Goal: Check status: Check status

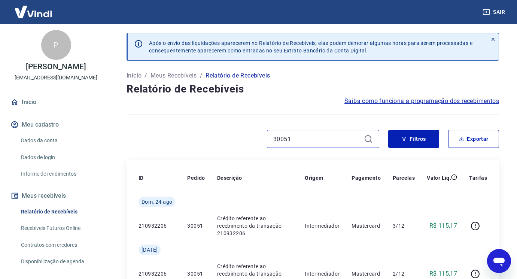
click at [300, 141] on input "30051" at bounding box center [317, 138] width 88 height 11
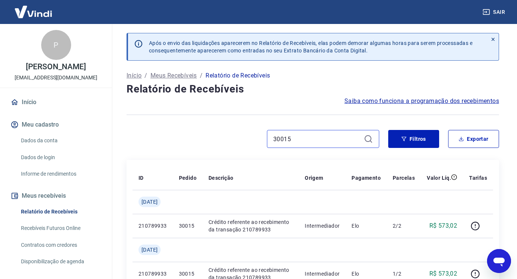
click at [317, 140] on input "30015" at bounding box center [317, 138] width 88 height 11
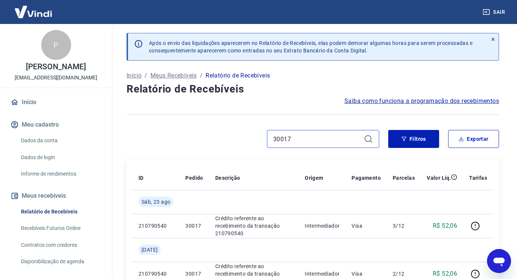
drag, startPoint x: 284, startPoint y: 139, endPoint x: 309, endPoint y: 139, distance: 24.7
click at [308, 139] on input "30017" at bounding box center [317, 138] width 88 height 11
click at [337, 141] on input "30069" at bounding box center [317, 138] width 88 height 11
click at [296, 139] on input "30001" at bounding box center [317, 138] width 88 height 11
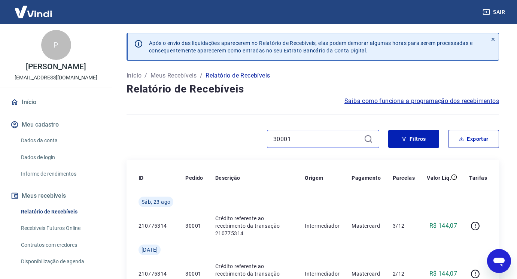
click at [295, 139] on input "30001" at bounding box center [317, 138] width 88 height 11
click at [324, 137] on input "30001" at bounding box center [317, 138] width 88 height 11
click at [316, 139] on input "30001" at bounding box center [317, 138] width 88 height 11
click at [325, 142] on input "29883" at bounding box center [317, 138] width 88 height 11
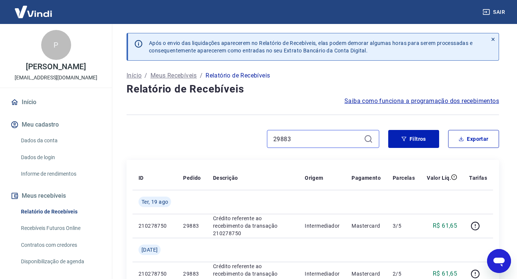
click at [325, 142] on input "29883" at bounding box center [317, 138] width 88 height 11
click at [298, 137] on input "33199" at bounding box center [317, 138] width 88 height 11
click at [298, 142] on input "33215" at bounding box center [317, 138] width 88 height 11
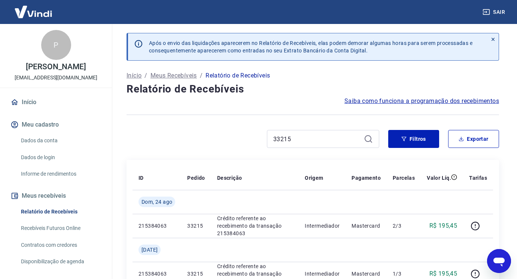
click at [314, 86] on h4 "Relatório de Recebíveis" at bounding box center [313, 89] width 373 height 15
click at [307, 140] on input "33215" at bounding box center [317, 138] width 88 height 11
click at [323, 139] on input "33205" at bounding box center [317, 138] width 88 height 11
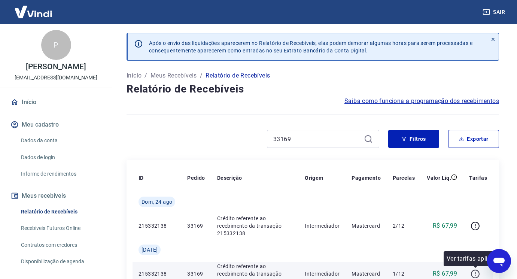
click at [480, 273] on icon "button" at bounding box center [475, 274] width 9 height 9
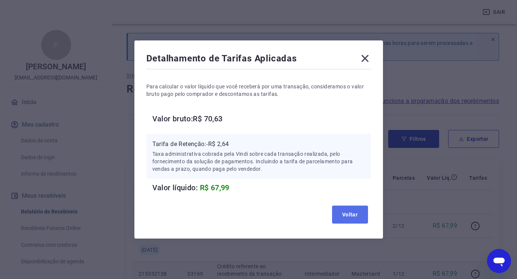
click at [347, 221] on button "Voltar" at bounding box center [350, 215] width 36 height 18
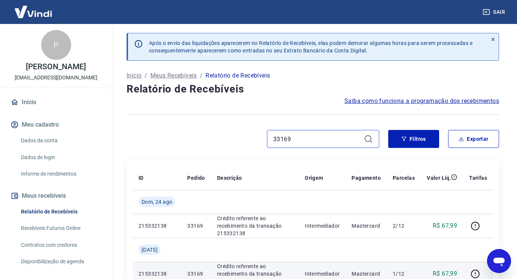
click at [306, 133] on input "33169" at bounding box center [317, 138] width 88 height 11
click at [306, 136] on input "33169" at bounding box center [317, 138] width 88 height 11
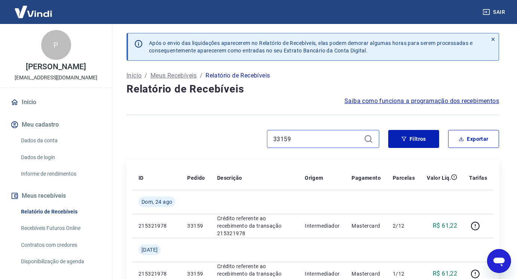
click at [309, 145] on div "33159" at bounding box center [323, 139] width 112 height 18
click at [308, 145] on div "33159" at bounding box center [323, 139] width 112 height 18
click at [308, 138] on input "33159" at bounding box center [317, 138] width 88 height 11
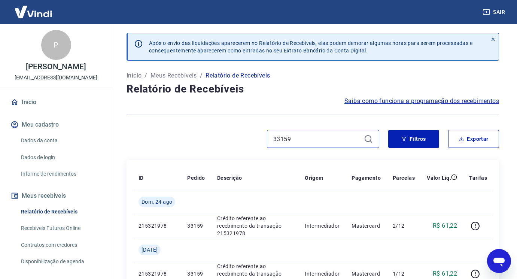
click at [308, 138] on input "33159" at bounding box center [317, 138] width 88 height 11
click at [332, 138] on input "33235" at bounding box center [317, 138] width 88 height 11
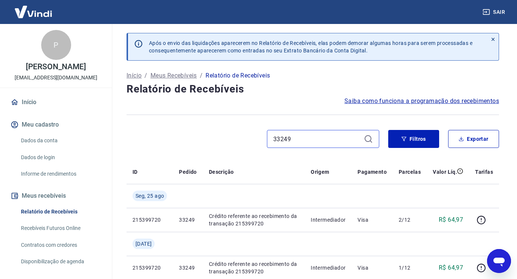
click at [331, 136] on input "33249" at bounding box center [317, 138] width 88 height 11
click at [307, 141] on input "33207" at bounding box center [317, 138] width 88 height 11
click at [317, 136] on input "33231" at bounding box center [317, 138] width 88 height 11
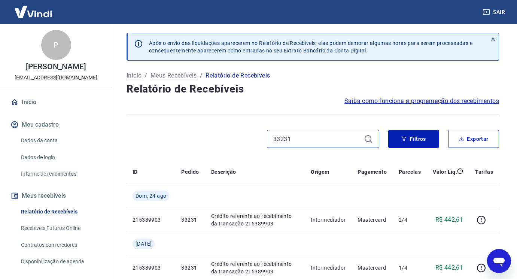
click at [317, 136] on input "33231" at bounding box center [317, 138] width 88 height 11
click at [303, 137] on input "33239" at bounding box center [317, 138] width 88 height 11
click at [292, 142] on input "33161" at bounding box center [317, 138] width 88 height 11
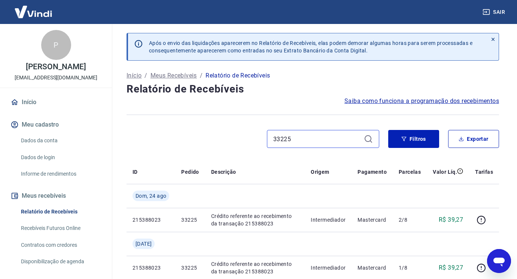
click at [316, 140] on input "33225" at bounding box center [317, 138] width 88 height 11
click at [325, 140] on input "33243" at bounding box center [317, 138] width 88 height 11
click at [309, 138] on input "33201" at bounding box center [317, 138] width 88 height 11
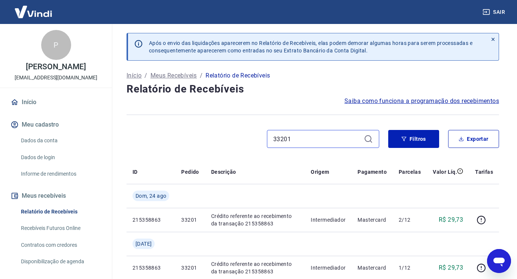
click at [309, 138] on input "33201" at bounding box center [317, 138] width 88 height 11
click at [306, 138] on input "33113" at bounding box center [317, 138] width 88 height 11
click at [307, 138] on input "33113" at bounding box center [317, 138] width 88 height 11
click at [318, 142] on input "33149" at bounding box center [317, 138] width 88 height 11
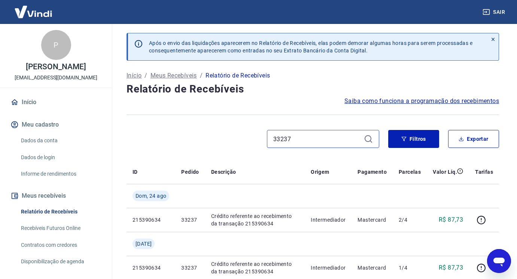
click at [298, 140] on input "33237" at bounding box center [317, 138] width 88 height 11
click at [326, 141] on input "33257" at bounding box center [317, 138] width 88 height 11
click at [335, 139] on input "33247" at bounding box center [317, 138] width 88 height 11
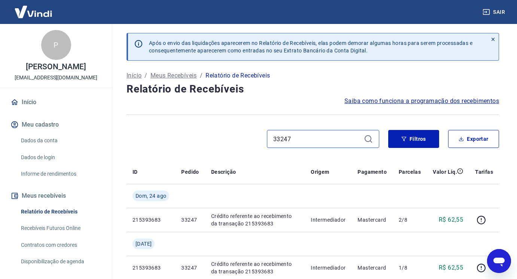
click at [335, 139] on input "33247" at bounding box center [317, 138] width 88 height 11
click at [323, 138] on input "33271" at bounding box center [317, 138] width 88 height 11
click at [339, 141] on input "33259" at bounding box center [317, 138] width 88 height 11
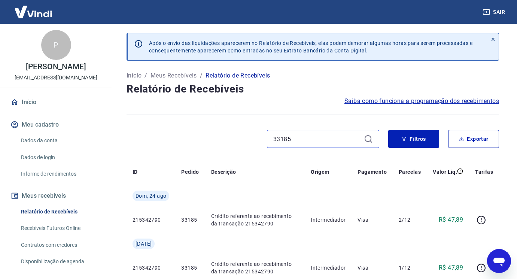
click at [307, 139] on input "33185" at bounding box center [317, 138] width 88 height 11
click at [303, 143] on input "33153" at bounding box center [317, 138] width 88 height 11
click at [323, 136] on input "33165" at bounding box center [317, 138] width 88 height 11
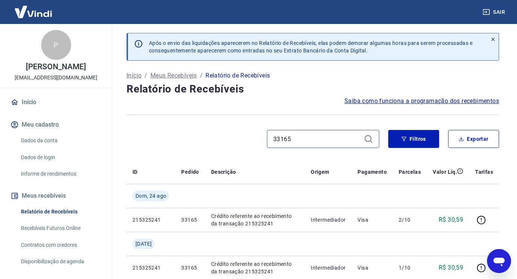
click at [323, 136] on input "33165" at bounding box center [317, 138] width 88 height 11
click at [320, 139] on input "33141" at bounding box center [317, 138] width 88 height 11
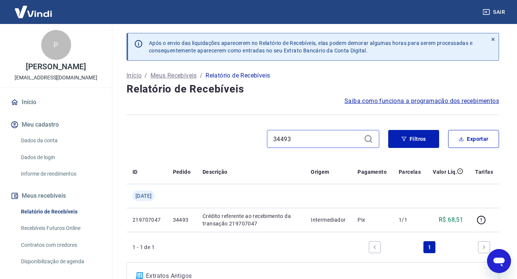
click at [301, 136] on input "34493" at bounding box center [317, 138] width 88 height 11
type input "34497"
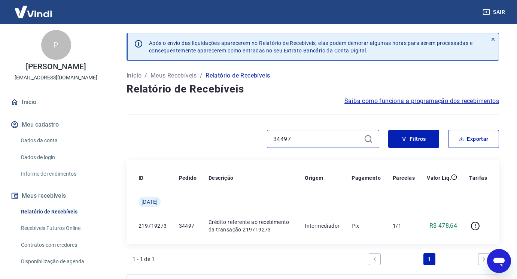
click at [310, 138] on input "34497" at bounding box center [317, 138] width 88 height 11
click at [312, 139] on input "34487" at bounding box center [317, 138] width 88 height 11
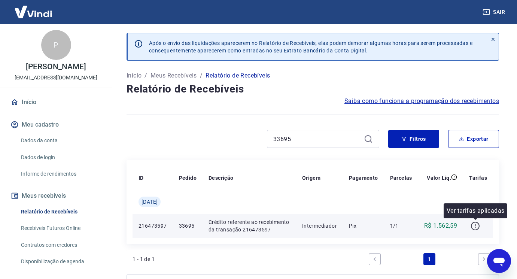
click at [474, 227] on icon "button" at bounding box center [475, 225] width 9 height 9
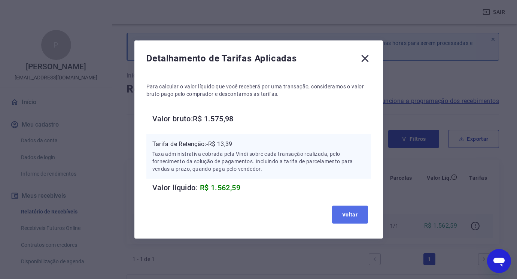
click at [350, 218] on button "Voltar" at bounding box center [350, 215] width 36 height 18
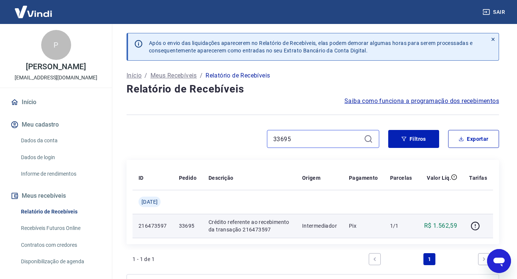
click at [322, 135] on input "33695" at bounding box center [317, 138] width 88 height 11
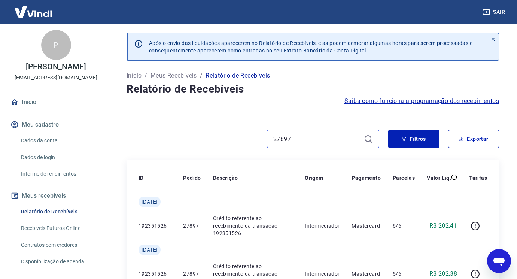
click at [317, 140] on input "27897" at bounding box center [317, 138] width 88 height 11
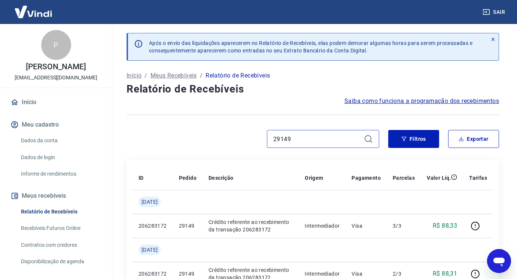
click at [288, 140] on input "29149" at bounding box center [317, 138] width 88 height 11
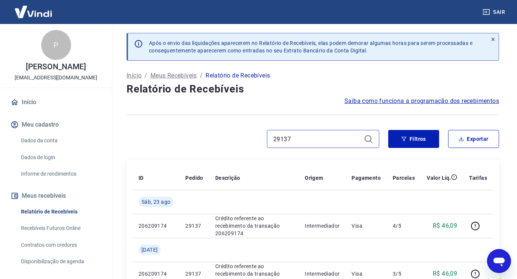
drag, startPoint x: 285, startPoint y: 140, endPoint x: 304, endPoint y: 138, distance: 18.5
click at [304, 138] on input "29137" at bounding box center [317, 138] width 88 height 11
click at [317, 136] on input "29155" at bounding box center [317, 138] width 88 height 11
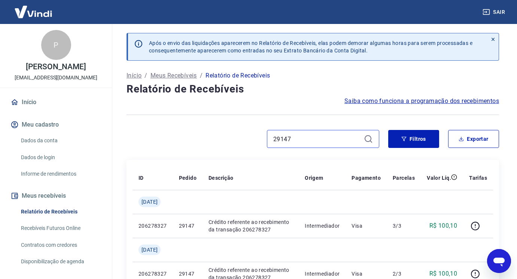
click at [316, 139] on input "29147" at bounding box center [317, 138] width 88 height 11
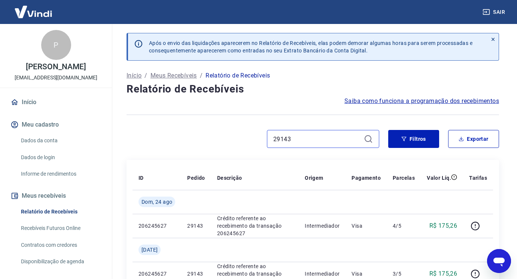
click at [294, 138] on input "29143" at bounding box center [317, 138] width 88 height 11
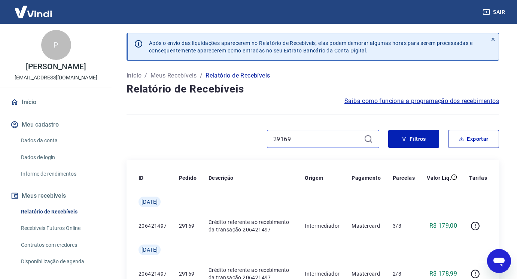
click at [318, 134] on input "29169" at bounding box center [317, 138] width 88 height 11
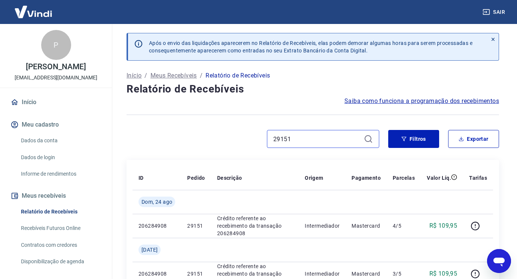
click at [326, 144] on input "29151" at bounding box center [317, 138] width 88 height 11
click at [322, 135] on input "29139" at bounding box center [317, 138] width 88 height 11
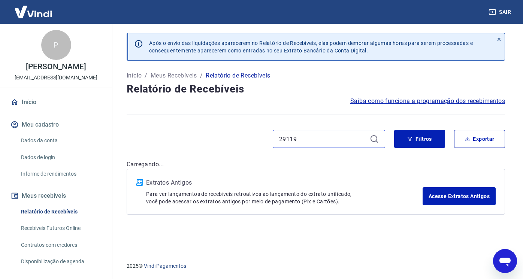
type input "29119"
